Goal: Use online tool/utility: Utilize a website feature to perform a specific function

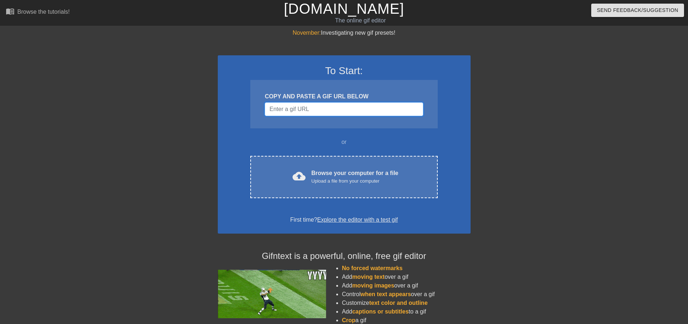
click at [307, 110] on input "Username" at bounding box center [344, 109] width 158 height 14
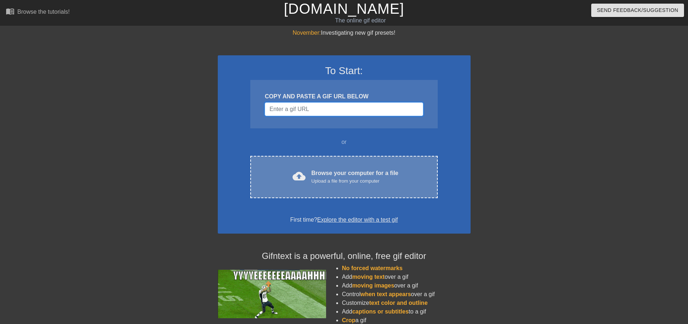
paste input "[URL][DOMAIN_NAME]"
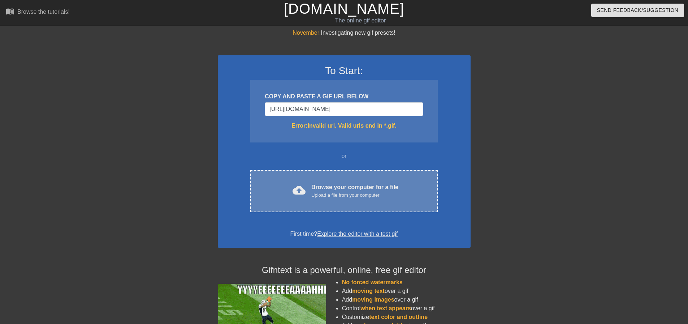
click at [377, 198] on div "Upload a file from your computer" at bounding box center [354, 194] width 87 height 7
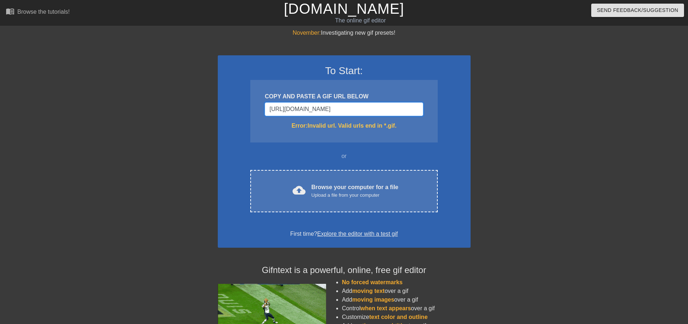
click at [363, 111] on input "[URL][DOMAIN_NAME]" at bounding box center [344, 109] width 158 height 14
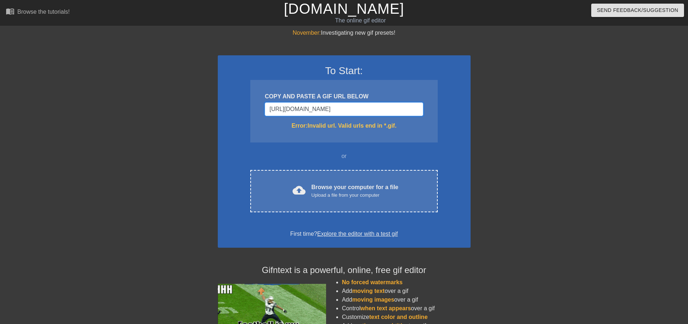
drag, startPoint x: 412, startPoint y: 108, endPoint x: 217, endPoint y: 107, distance: 194.4
click at [217, 107] on div "November: Investigating new gif presets! To Start: COPY AND PASTE A GIF URL BEL…" at bounding box center [344, 213] width 688 height 368
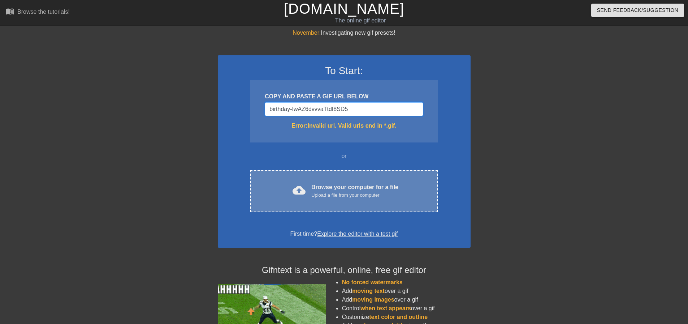
type input "birthday-IwAZ6dvvvaTtdI8SD5"
click at [389, 202] on div "cloud_upload Browse your computer for a file Upload a file from your computer C…" at bounding box center [343, 191] width 187 height 42
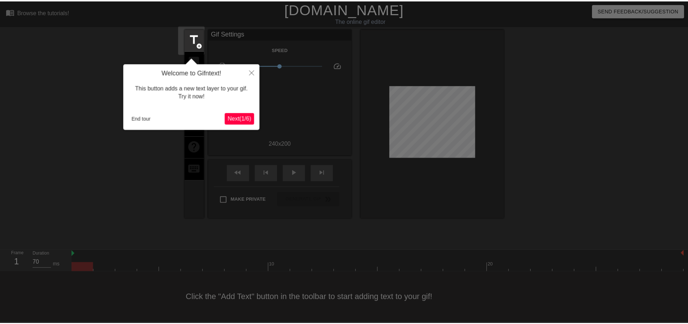
scroll to position [4, 0]
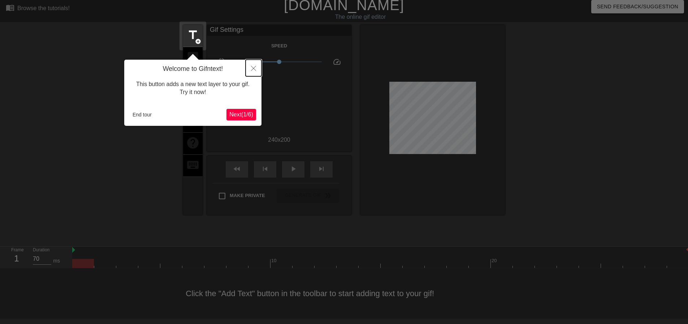
click at [249, 69] on button "Close" at bounding box center [254, 68] width 16 height 17
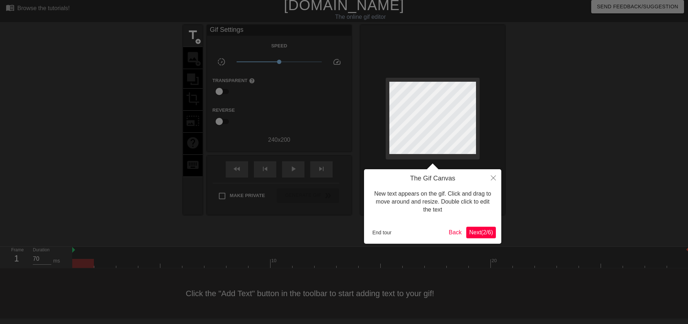
scroll to position [0, 0]
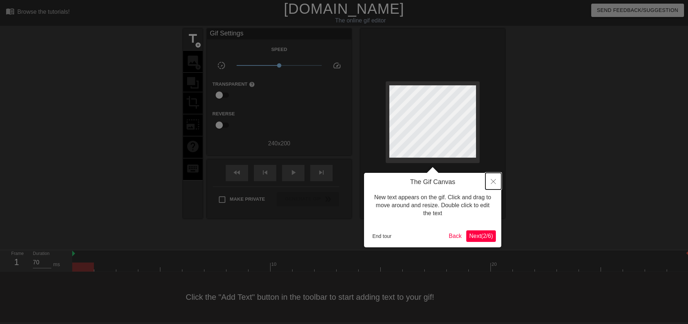
click at [492, 181] on icon "Close" at bounding box center [493, 181] width 5 height 5
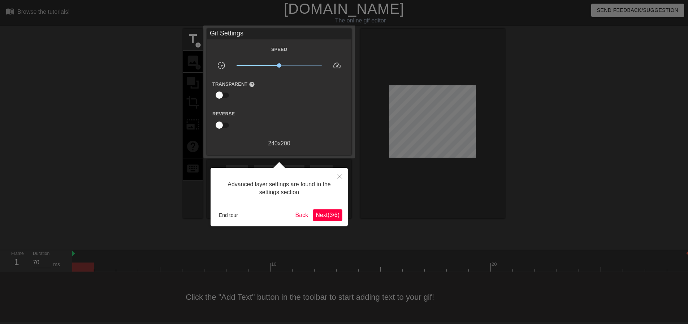
scroll to position [4, 0]
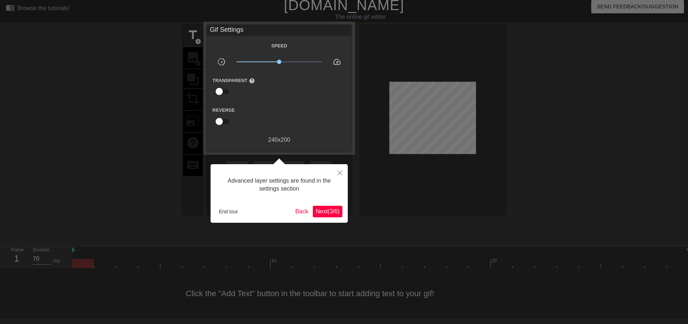
click at [329, 212] on span "Next ( 3 / 6 )" at bounding box center [328, 211] width 24 height 6
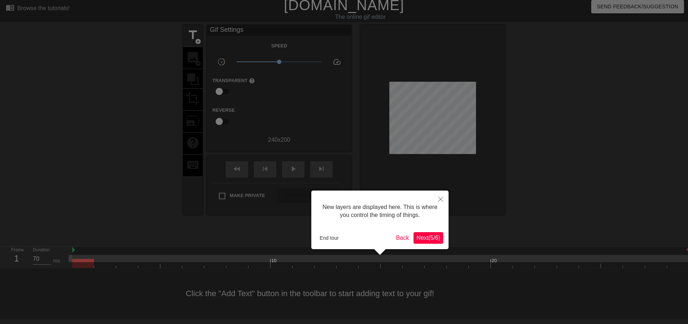
scroll to position [6, 0]
click at [423, 234] on span "Next ( 5 / 6 )" at bounding box center [429, 237] width 24 height 6
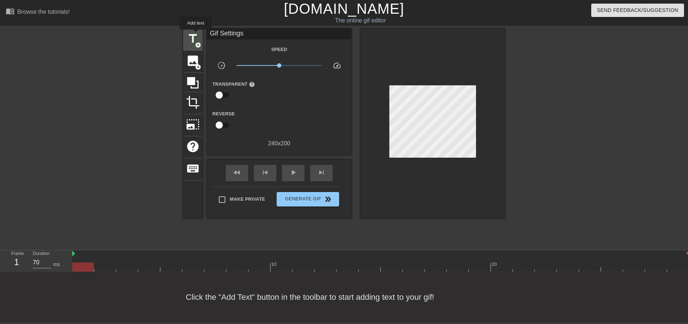
click at [196, 35] on span "title" at bounding box center [193, 39] width 14 height 14
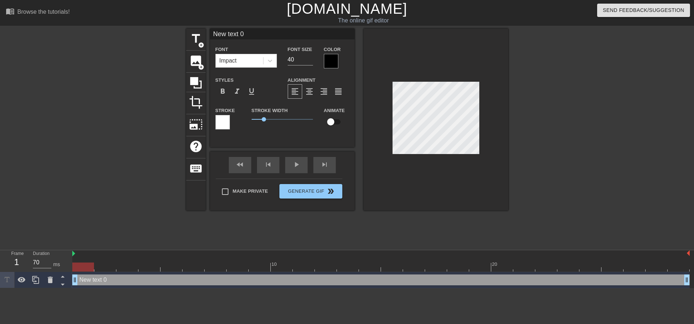
scroll to position [1, 1]
type input "I"
type textarea "I"
type input "In"
type textarea "In"
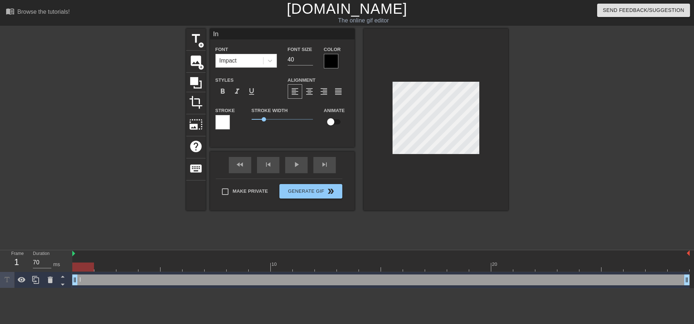
type input "Inv"
type textarea "Inv"
type input "Inve"
type textarea "Inve"
type input "Inven"
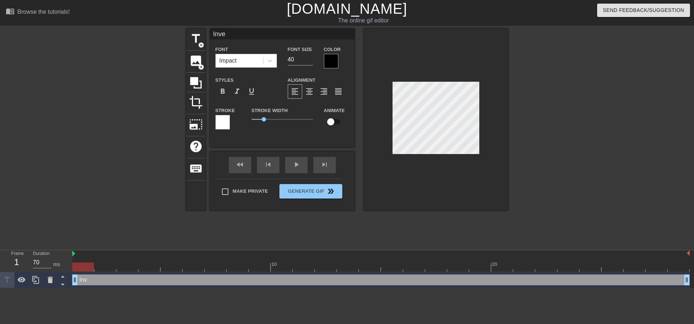
type textarea "Inven"
type input "Invent"
type textarea "Invent"
type input "Invento"
type textarea "Invento"
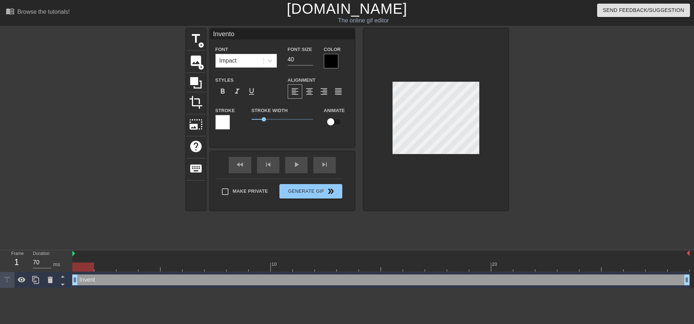
type input "Inventor"
type textarea "Inventor"
type input "Inventory"
type textarea "Inventory"
type input "Inventory"
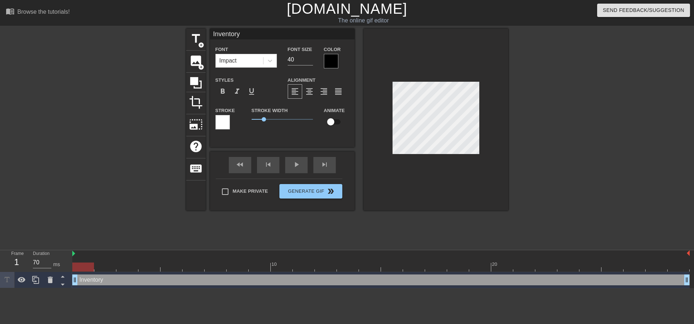
type textarea "Inventory"
type input "Inventory D"
type textarea "Inventory D"
type input "Inventory Da"
type textarea "Inventory Da"
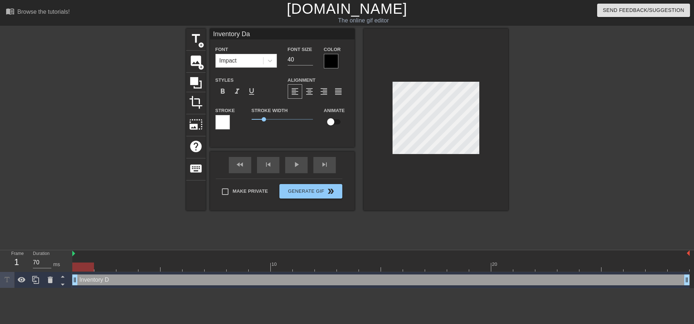
type input "Inventory Day"
type textarea "Inventory Day"
drag, startPoint x: 263, startPoint y: 117, endPoint x: 265, endPoint y: 123, distance: 6.5
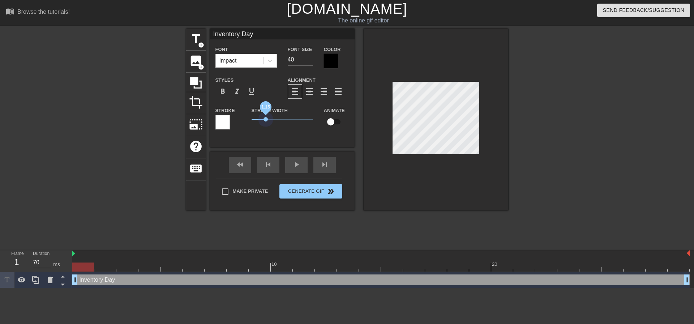
click at [265, 123] on span "1.15" at bounding box center [281, 119] width 61 height 9
drag, startPoint x: 300, startPoint y: 59, endPoint x: 284, endPoint y: 59, distance: 16.6
click at [284, 59] on div "Font Size 40" at bounding box center [300, 56] width 36 height 23
click at [309, 61] on input "39" at bounding box center [300, 60] width 25 height 12
click at [309, 61] on input "38" at bounding box center [300, 60] width 25 height 12
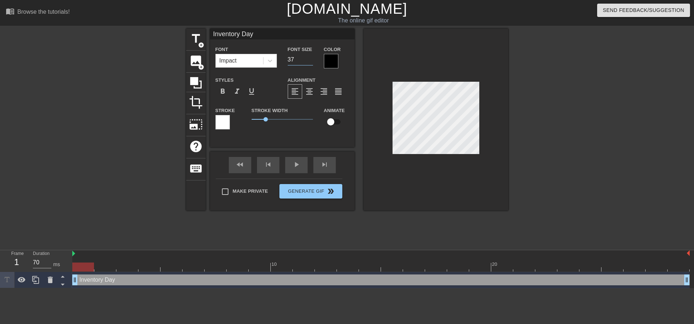
click at [309, 61] on input "37" at bounding box center [300, 60] width 25 height 12
click at [309, 61] on input "36" at bounding box center [300, 60] width 25 height 12
click at [309, 61] on input "35" at bounding box center [300, 60] width 25 height 12
click at [309, 61] on input "34" at bounding box center [300, 60] width 25 height 12
click at [309, 61] on input "33" at bounding box center [300, 60] width 25 height 12
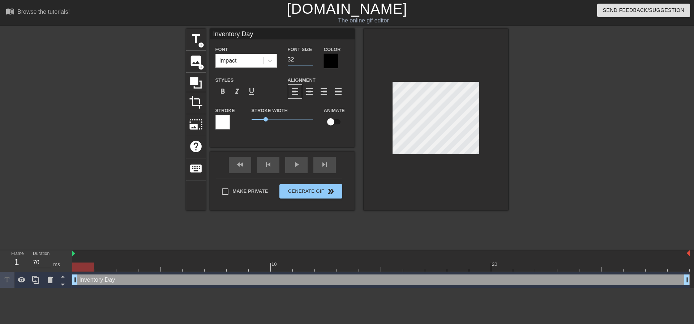
click at [309, 61] on input "32" at bounding box center [300, 60] width 25 height 12
click at [309, 61] on input "31" at bounding box center [300, 60] width 25 height 12
click at [309, 61] on input "30" at bounding box center [300, 60] width 25 height 12
click at [309, 61] on input "29" at bounding box center [300, 60] width 25 height 12
type input "28"
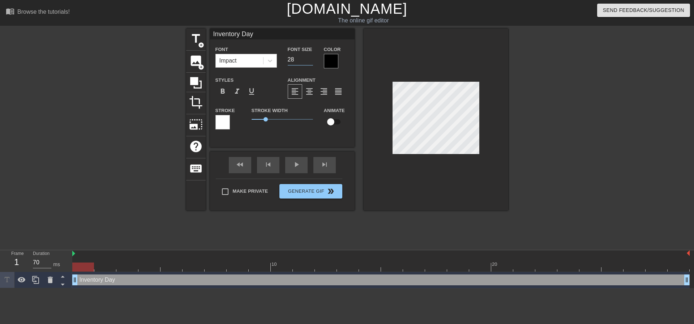
click at [309, 61] on input "28" at bounding box center [300, 60] width 25 height 12
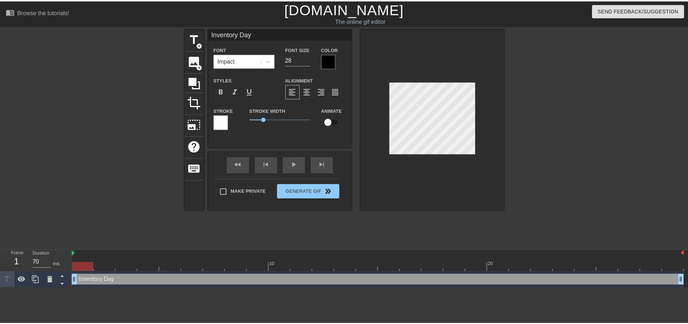
scroll to position [1, 2]
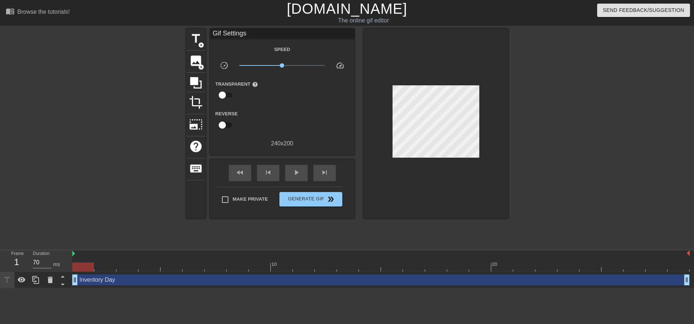
click at [533, 130] on div at bounding box center [571, 137] width 108 height 217
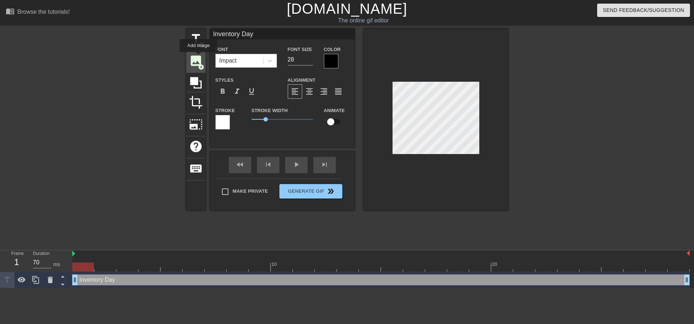
click at [198, 57] on span "image" at bounding box center [196, 61] width 14 height 14
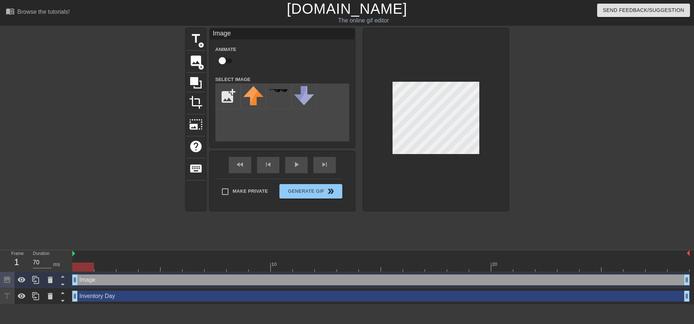
click at [262, 115] on div "title add_circle image add_circle crop photo_size_select_large help keyboard Im…" at bounding box center [347, 120] width 322 height 182
click at [226, 92] on input "file" at bounding box center [228, 96] width 25 height 25
click at [258, 103] on img at bounding box center [253, 100] width 20 height 29
click at [226, 99] on input "file" at bounding box center [228, 96] width 25 height 25
type input "C:\fakepath\[PERSON_NAME] Gif.png"
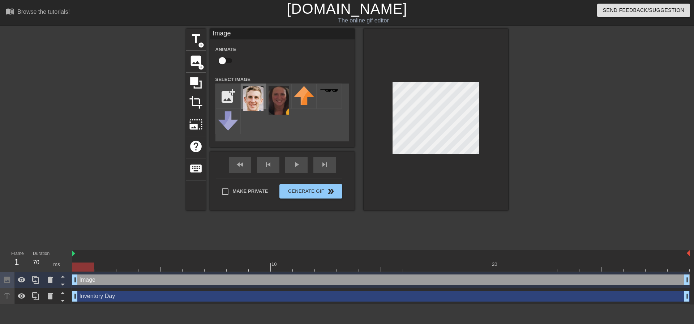
click at [249, 102] on img at bounding box center [253, 98] width 20 height 25
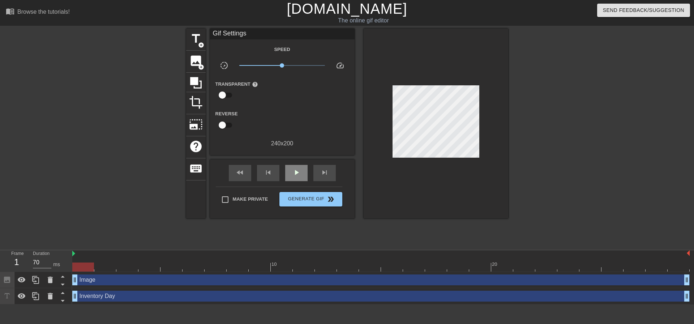
click at [289, 162] on div "fast_rewind skip_previous play_arrow skip_next" at bounding box center [282, 172] width 118 height 27
click at [117, 279] on div "Image drag_handle drag_handle" at bounding box center [380, 279] width 617 height 11
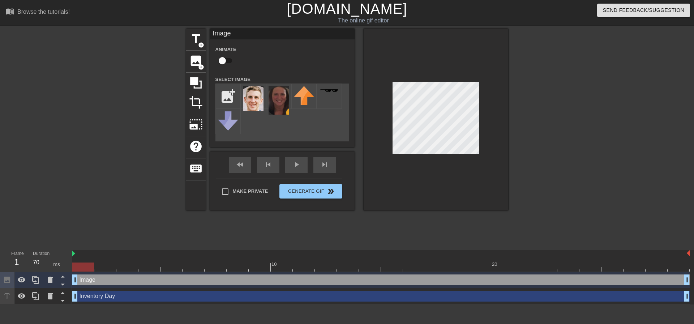
drag, startPoint x: 77, startPoint y: 280, endPoint x: 72, endPoint y: 276, distance: 5.9
type input "70"
drag, startPoint x: 73, startPoint y: 293, endPoint x: 67, endPoint y: 301, distance: 10.0
click at [67, 301] on div "Frame 1 Duration 70 ms 10 20 Image drag_handle drag_handle Inventory Day drag_h…" at bounding box center [347, 277] width 694 height 54
click at [255, 105] on img at bounding box center [253, 98] width 20 height 25
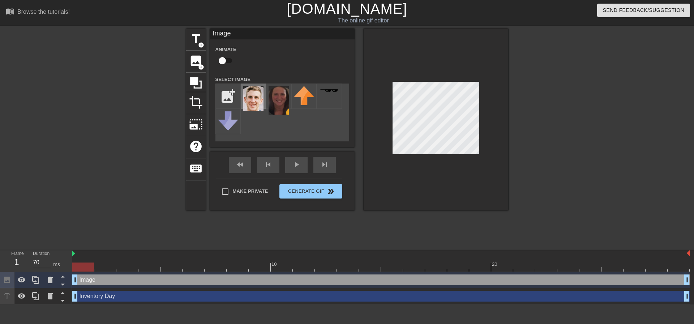
drag, startPoint x: 255, startPoint y: 103, endPoint x: 257, endPoint y: 96, distance: 7.7
click at [255, 103] on img at bounding box center [253, 98] width 20 height 25
click at [34, 298] on icon at bounding box center [35, 296] width 9 height 9
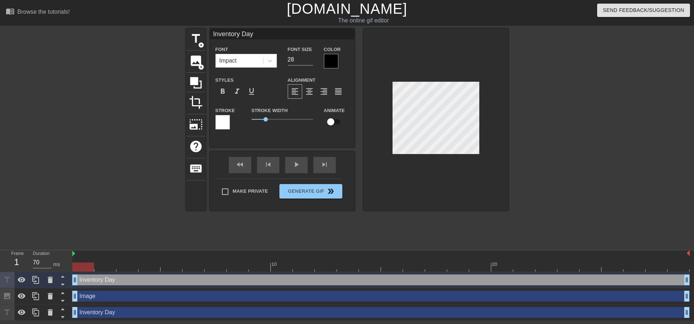
click at [95, 283] on div "Inventory Day drag_handle drag_handle" at bounding box center [380, 279] width 617 height 11
click at [201, 61] on span "image" at bounding box center [196, 61] width 14 height 14
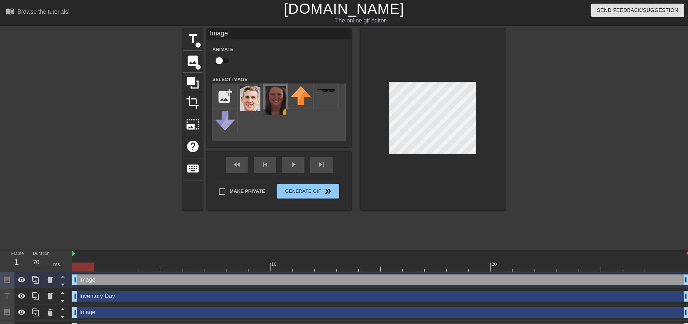
click at [271, 96] on img at bounding box center [276, 100] width 20 height 29
click at [256, 102] on img at bounding box center [250, 98] width 20 height 25
click at [96, 310] on div "Image drag_handle drag_handle" at bounding box center [380, 312] width 617 height 11
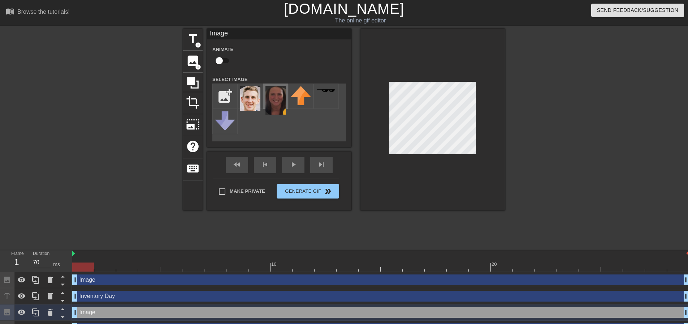
click at [276, 89] on img at bounding box center [276, 100] width 20 height 29
click at [277, 103] on img at bounding box center [276, 100] width 20 height 29
click at [426, 122] on div "title add_circle image add_circle crop photo_size_select_large help keyboard Im…" at bounding box center [344, 120] width 322 height 182
click at [279, 106] on img at bounding box center [276, 100] width 20 height 29
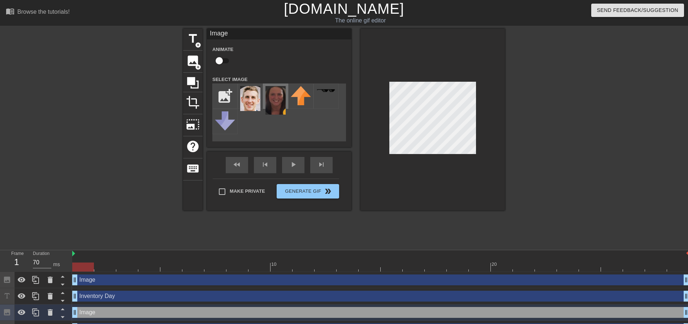
click at [279, 106] on img at bounding box center [276, 100] width 20 height 29
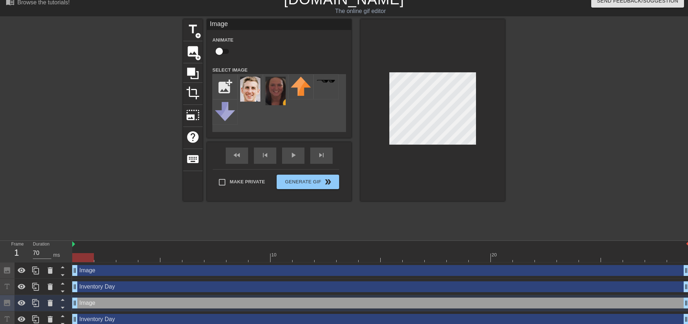
scroll to position [14, 0]
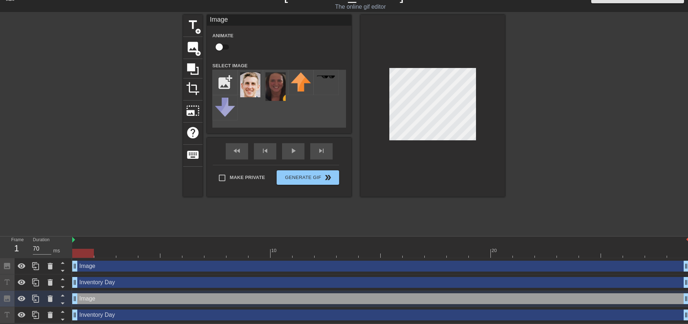
click at [102, 283] on div "Inventory Day drag_handle drag_handle" at bounding box center [380, 282] width 617 height 11
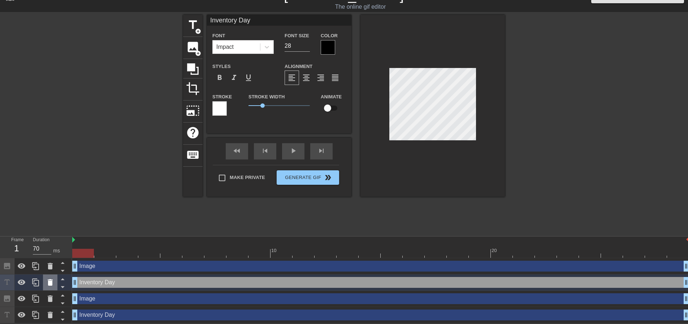
click at [52, 282] on icon at bounding box center [50, 282] width 9 height 9
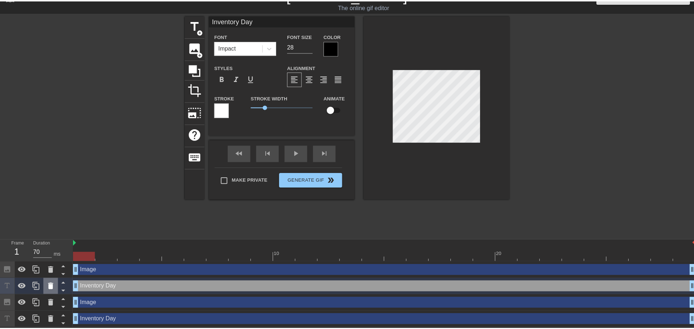
scroll to position [9, 0]
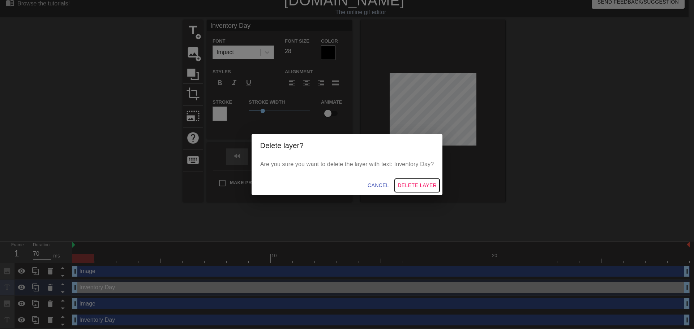
click at [416, 186] on span "Delete Layer" at bounding box center [416, 185] width 39 height 9
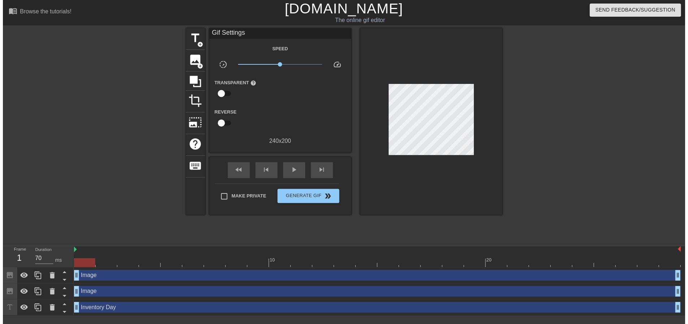
scroll to position [0, 0]
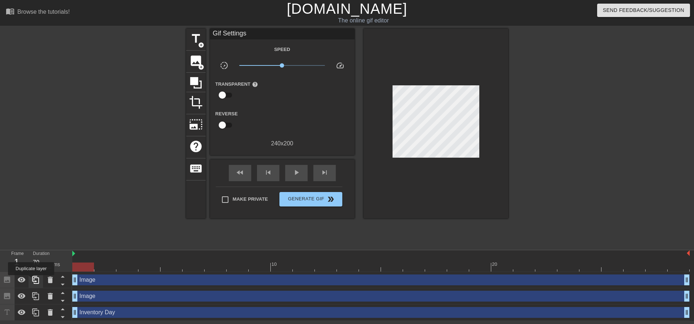
click at [31, 280] on div at bounding box center [36, 280] width 14 height 16
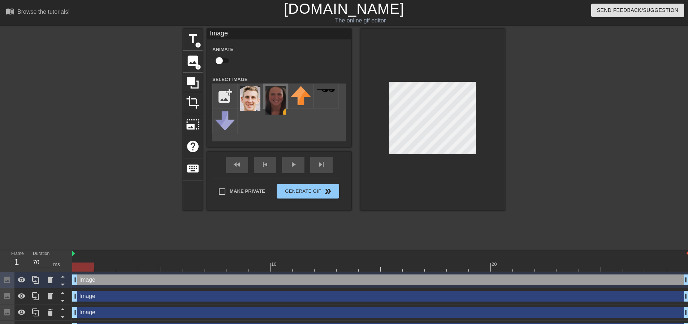
click at [276, 100] on img at bounding box center [276, 100] width 20 height 29
click at [222, 191] on input "Make Private" at bounding box center [222, 191] width 15 height 15
checkbox input "true"
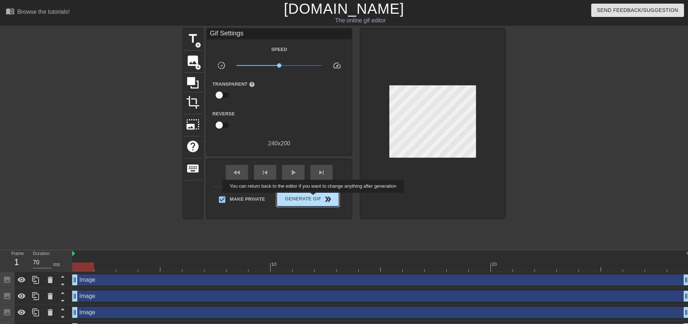
click at [314, 198] on span "Generate Gif double_arrow" at bounding box center [308, 199] width 57 height 9
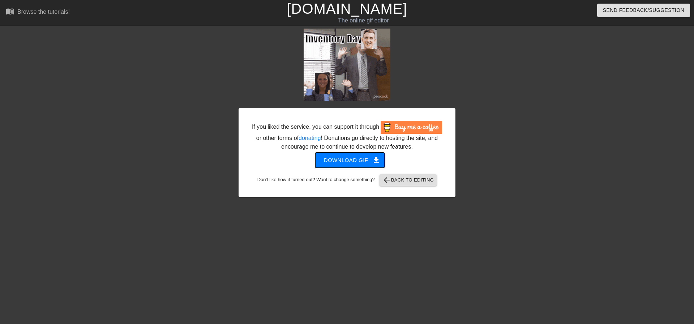
click at [352, 163] on span "Download gif get_app" at bounding box center [350, 159] width 52 height 9
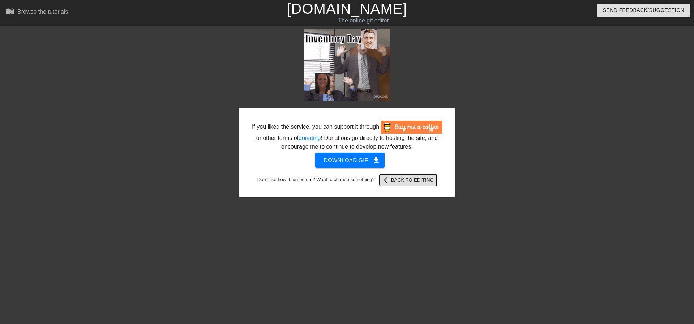
click at [412, 181] on span "arrow_back Back to Editing" at bounding box center [408, 180] width 52 height 9
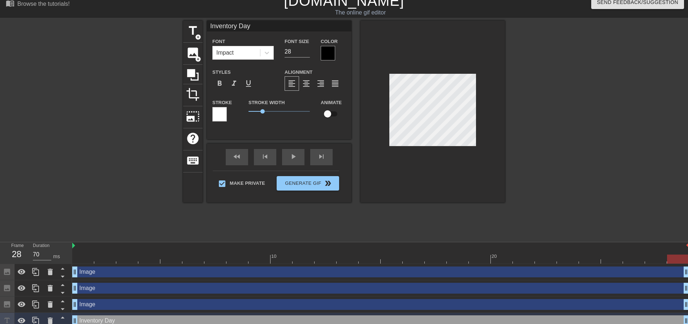
scroll to position [14, 0]
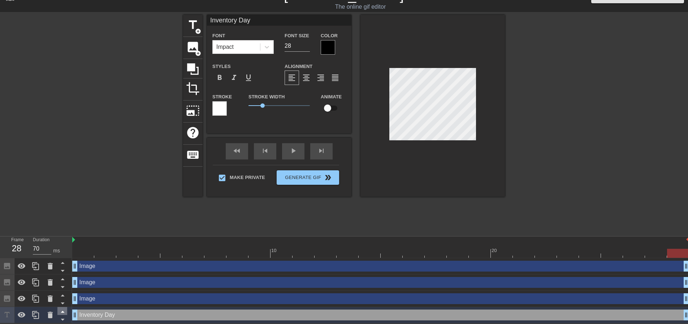
click at [64, 311] on icon at bounding box center [62, 311] width 9 height 9
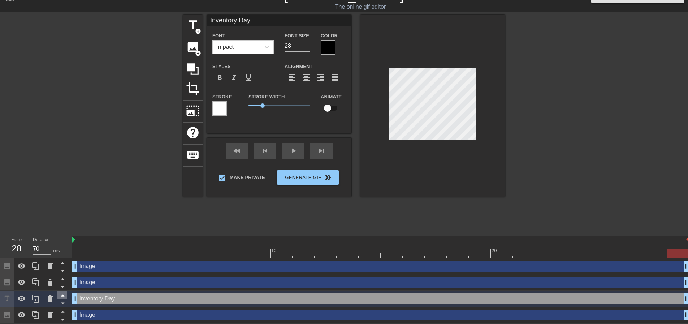
click at [64, 293] on icon at bounding box center [62, 294] width 9 height 9
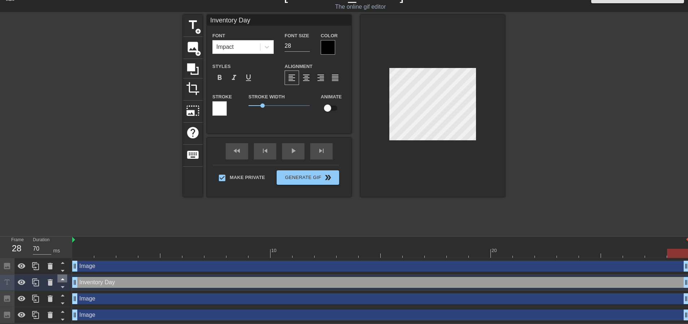
click at [65, 277] on icon at bounding box center [62, 278] width 9 height 9
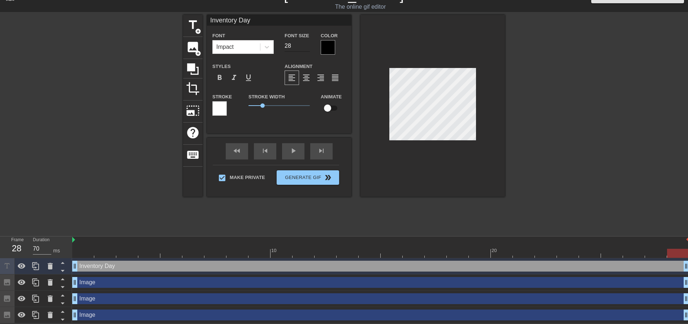
click at [293, 41] on input "28" at bounding box center [297, 46] width 25 height 12
click at [307, 46] on input "27" at bounding box center [297, 46] width 25 height 12
click at [307, 46] on input "26" at bounding box center [297, 46] width 25 height 12
click at [307, 46] on input "25" at bounding box center [297, 46] width 25 height 12
click at [307, 46] on input "24" at bounding box center [297, 46] width 25 height 12
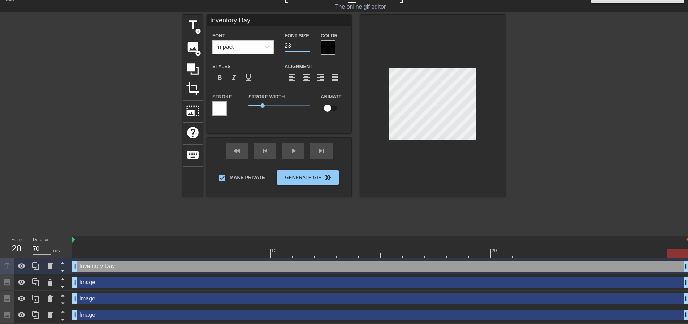
click at [307, 46] on input "23" at bounding box center [297, 46] width 25 height 12
click at [307, 41] on input "23" at bounding box center [297, 46] width 25 height 12
type input "24"
click at [307, 43] on input "24" at bounding box center [297, 46] width 25 height 12
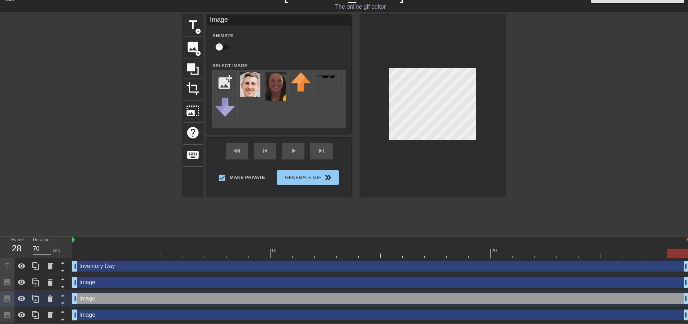
click at [538, 106] on div at bounding box center [568, 123] width 108 height 217
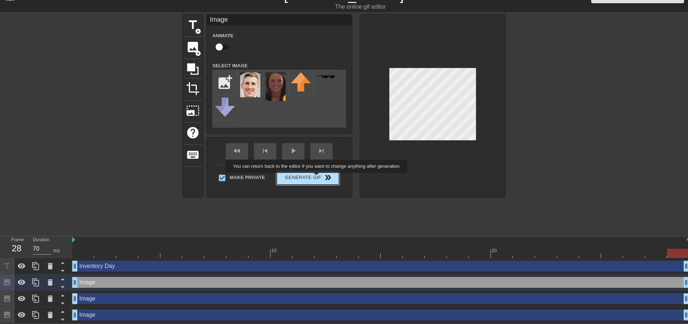
click at [317, 178] on button "Generate Gif double_arrow" at bounding box center [308, 177] width 63 height 14
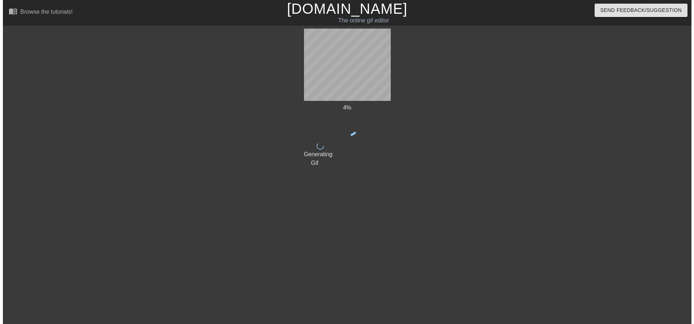
scroll to position [0, 0]
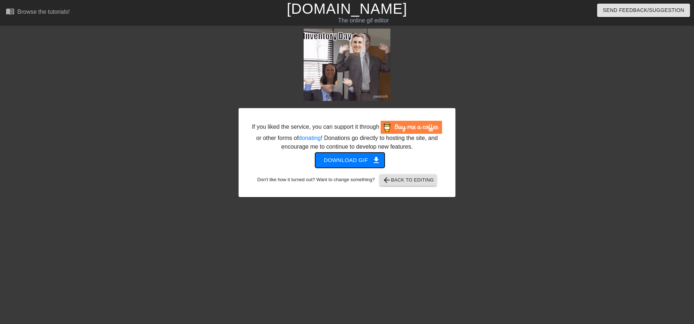
click at [366, 159] on span "Download gif get_app" at bounding box center [350, 159] width 52 height 9
